Goal: Transaction & Acquisition: Purchase product/service

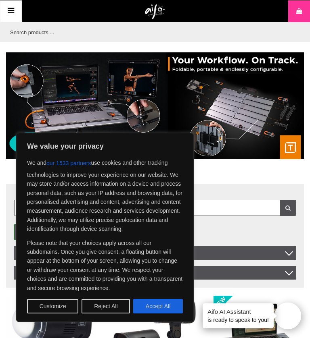
click at [43, 309] on button "Customize" at bounding box center [52, 306] width 51 height 15
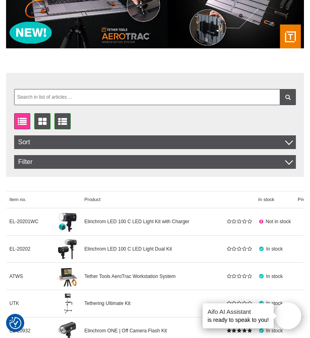
scroll to position [92, 0]
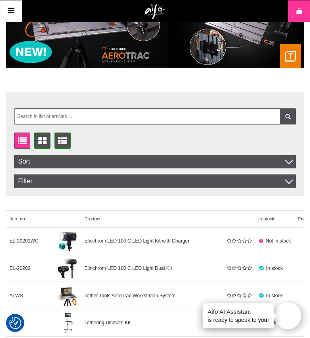
click at [37, 139] on icon at bounding box center [43, 141] width 12 height 9
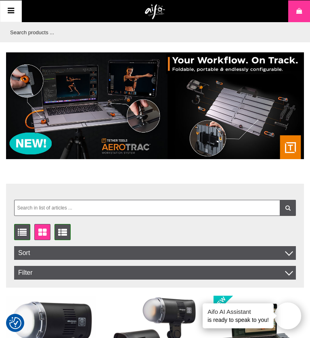
click at [10, 9] on icon at bounding box center [11, 11] width 10 height 12
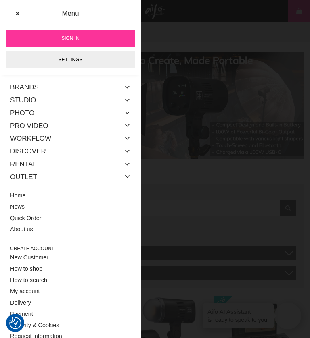
click at [24, 87] on link "Brands" at bounding box center [24, 87] width 29 height 13
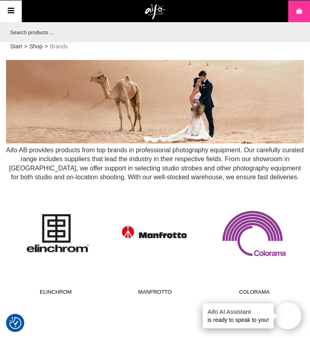
click at [50, 237] on link "Elinchrom" at bounding box center [55, 244] width 89 height 109
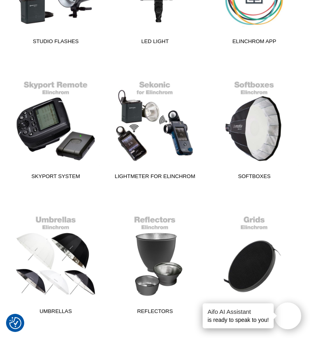
scroll to position [274, 0]
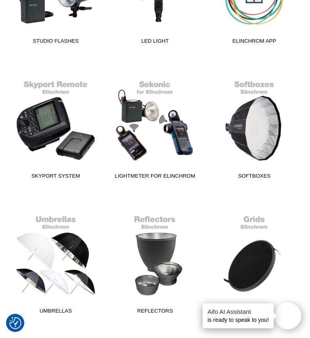
click at [48, 304] on link "Umbrellas" at bounding box center [55, 263] width 89 height 109
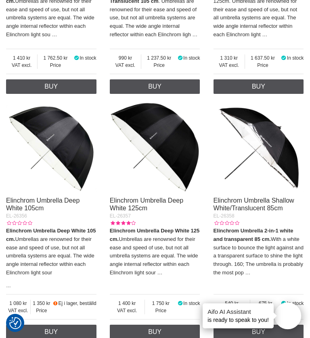
scroll to position [980, 0]
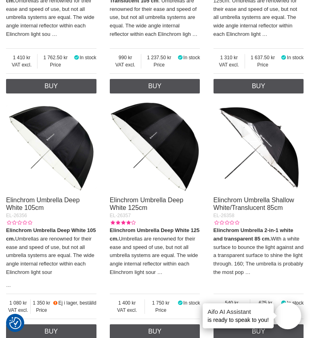
click at [31, 203] on link "Elinchrom Umbrella Deep White 105cm" at bounding box center [42, 204] width 73 height 15
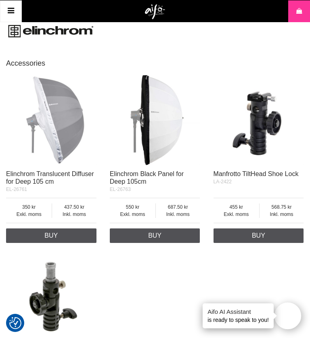
scroll to position [783, 0]
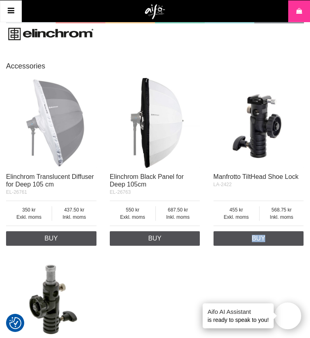
click at [256, 300] on div "Elinchrom Translucent Diffuser for Deep 105 cm EL-26761 Exkl. moms 350 Inkl. mo…" at bounding box center [155, 246] width 298 height 344
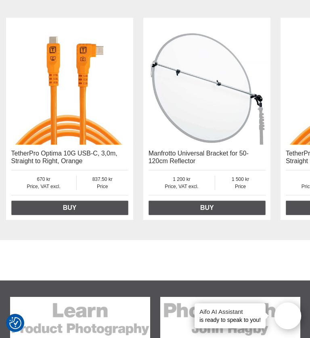
scroll to position [1363, 0]
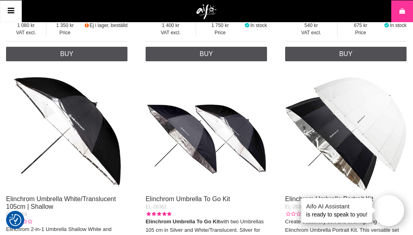
scroll to position [1357, 0]
